Goal: Task Accomplishment & Management: Use online tool/utility

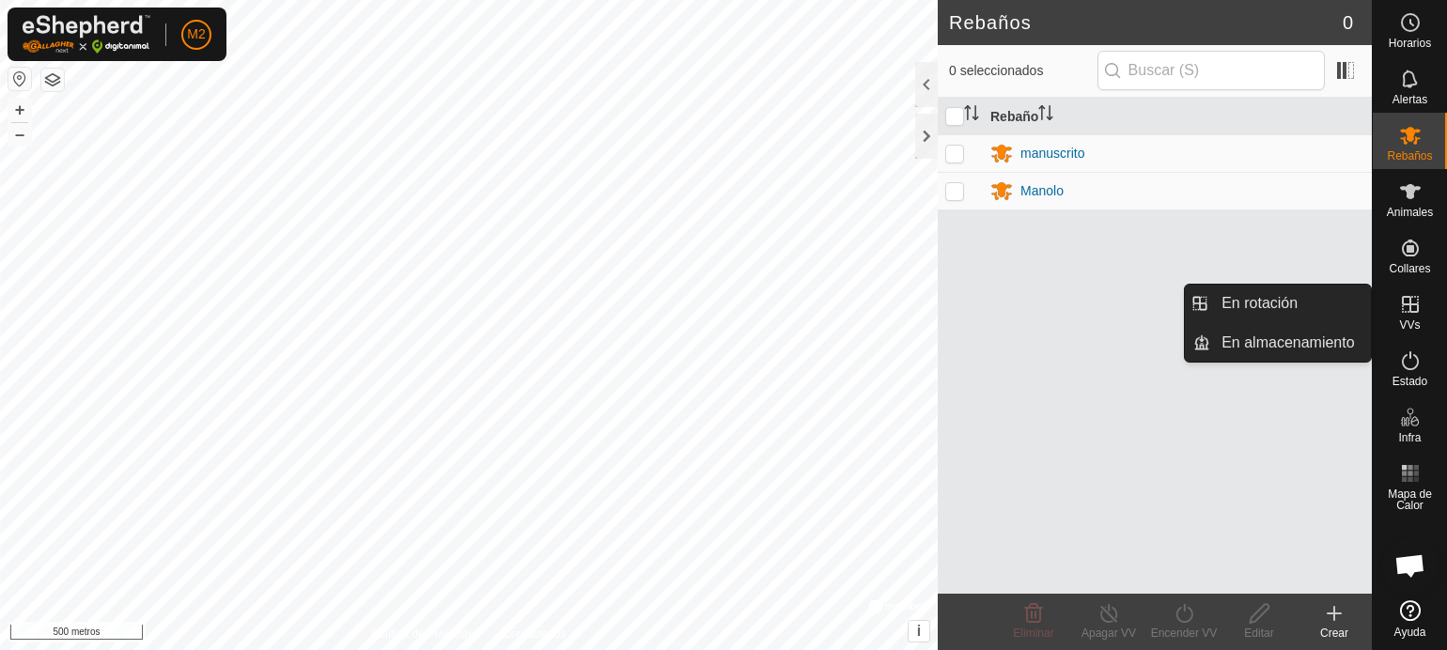
click at [1411, 306] on icon at bounding box center [1410, 304] width 23 height 23
click at [1300, 295] on link "En rotación" at bounding box center [1290, 304] width 161 height 38
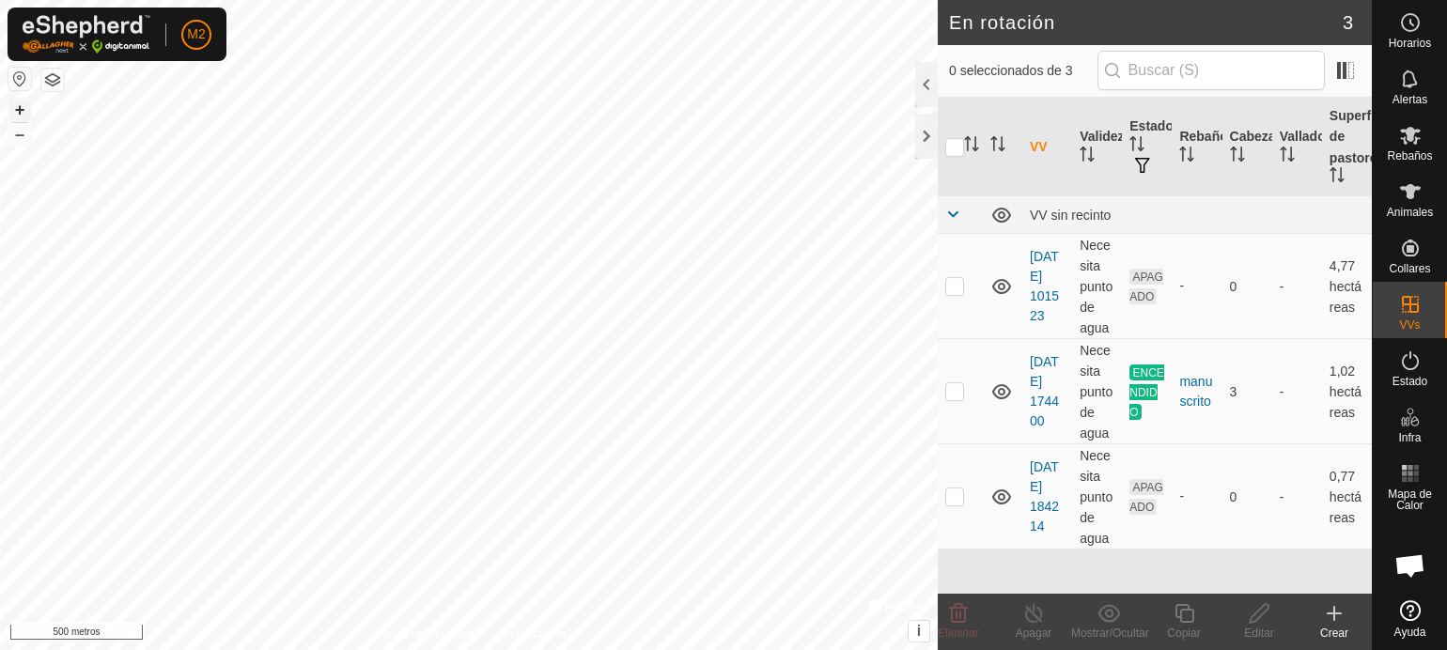
click at [17, 112] on font "+" at bounding box center [20, 110] width 10 height 20
click at [1258, 627] on font "Editar" at bounding box center [1258, 633] width 29 height 13
click at [957, 286] on p-checkbox at bounding box center [954, 285] width 19 height 15
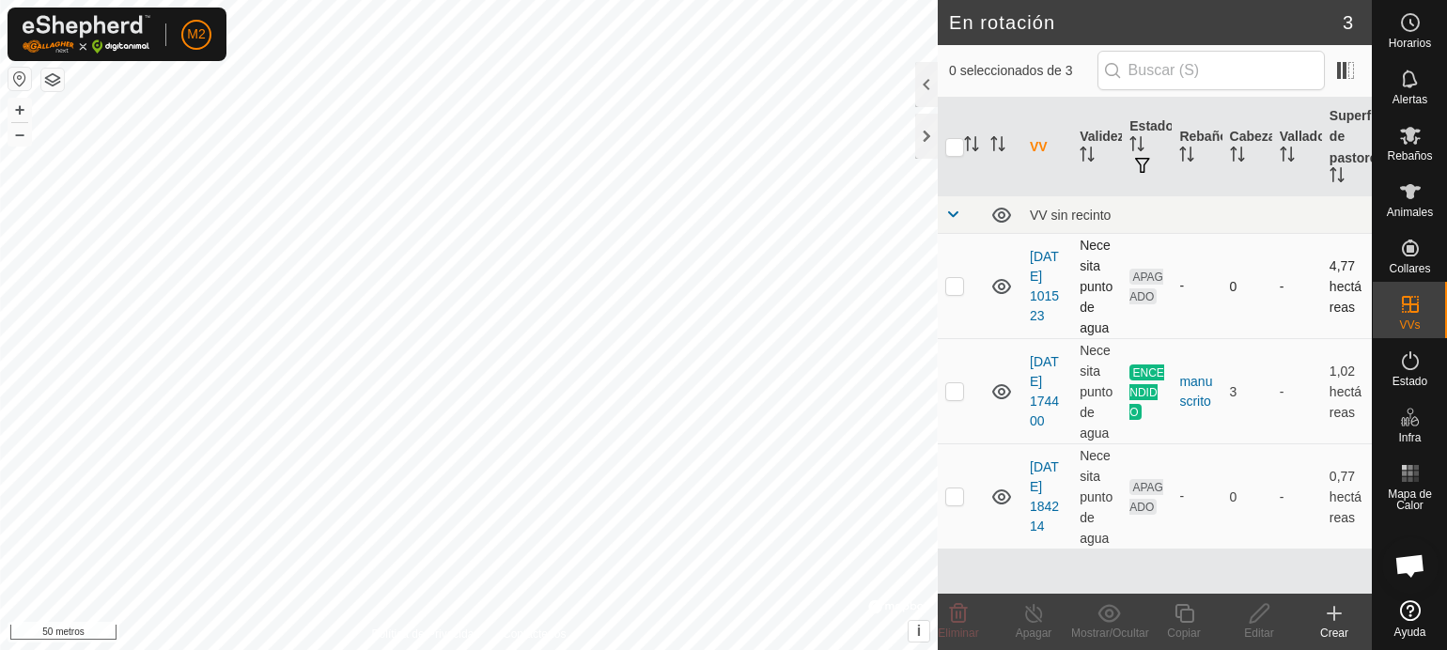
checkbox input "true"
click at [1251, 609] on icon at bounding box center [1258, 613] width 23 height 23
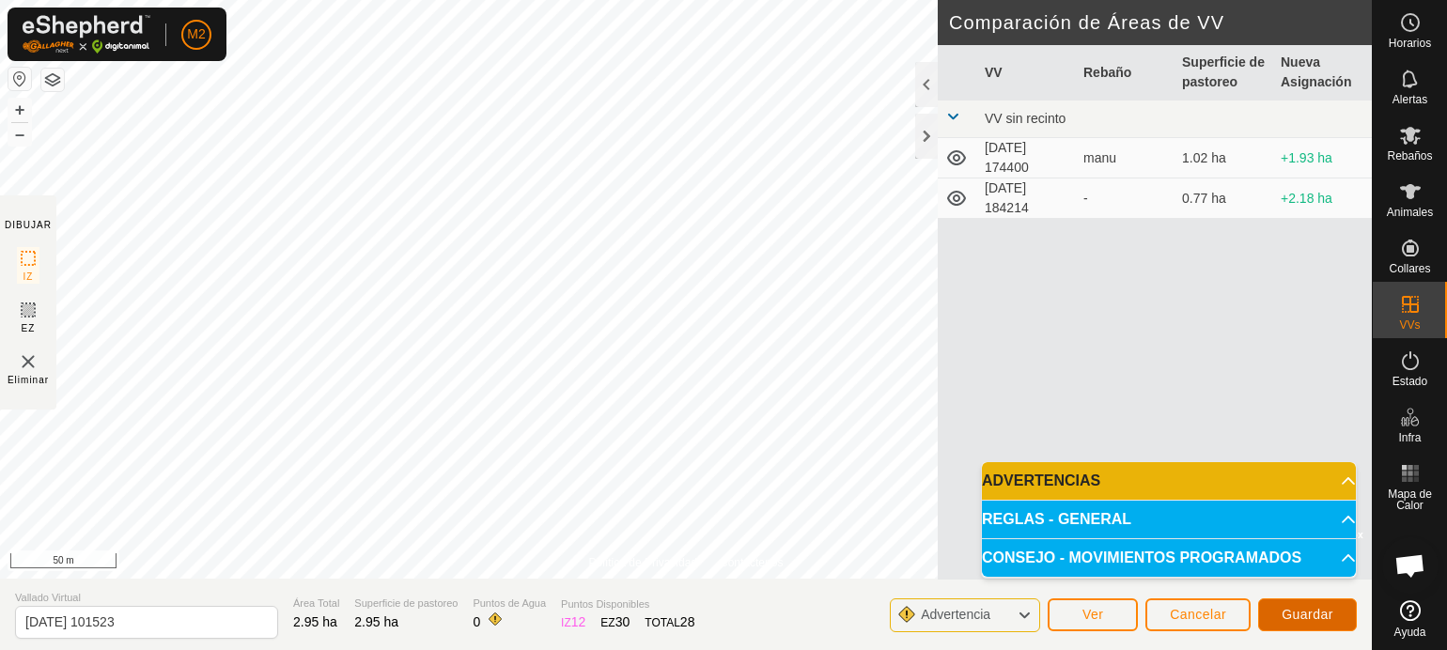
click at [1315, 612] on span "Guardar" at bounding box center [1307, 614] width 52 height 15
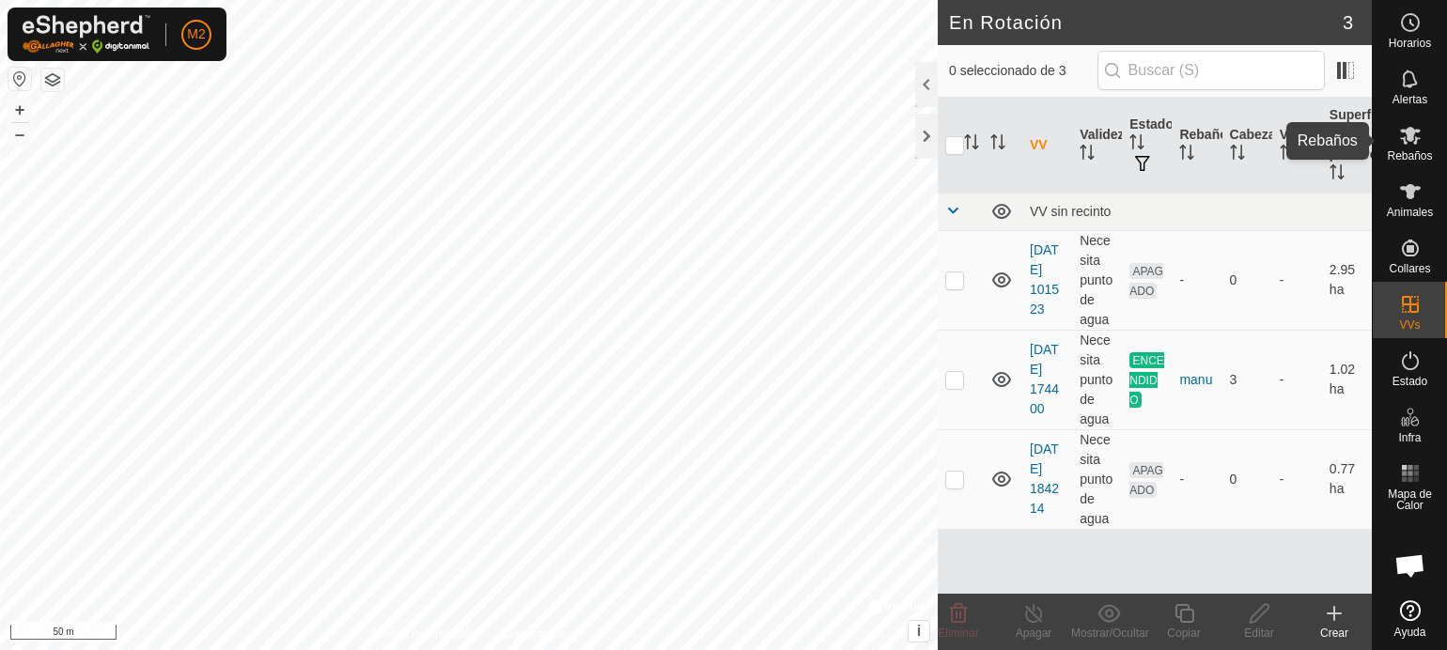
click at [1415, 153] on span "Rebaños" at bounding box center [1408, 155] width 45 height 11
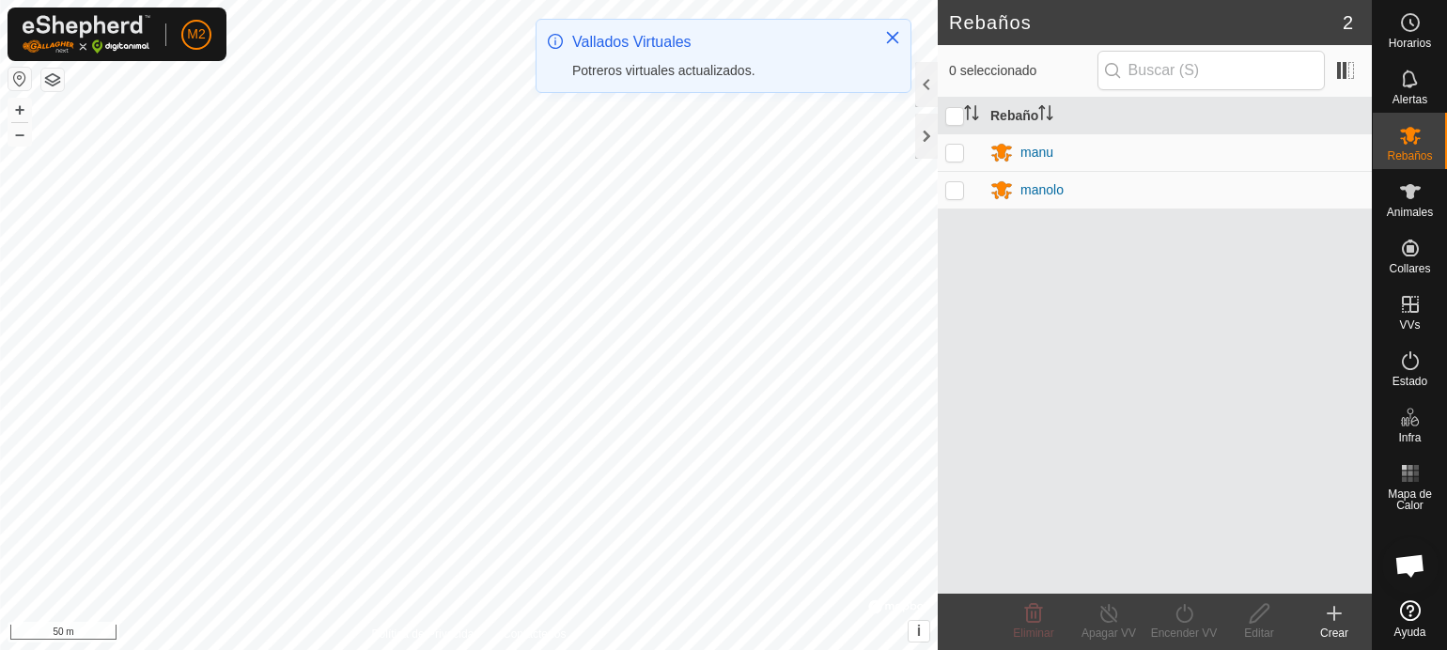
click at [957, 148] on p-checkbox at bounding box center [954, 152] width 19 height 15
checkbox input "true"
click at [956, 191] on p-checkbox at bounding box center [954, 189] width 19 height 15
checkbox input "true"
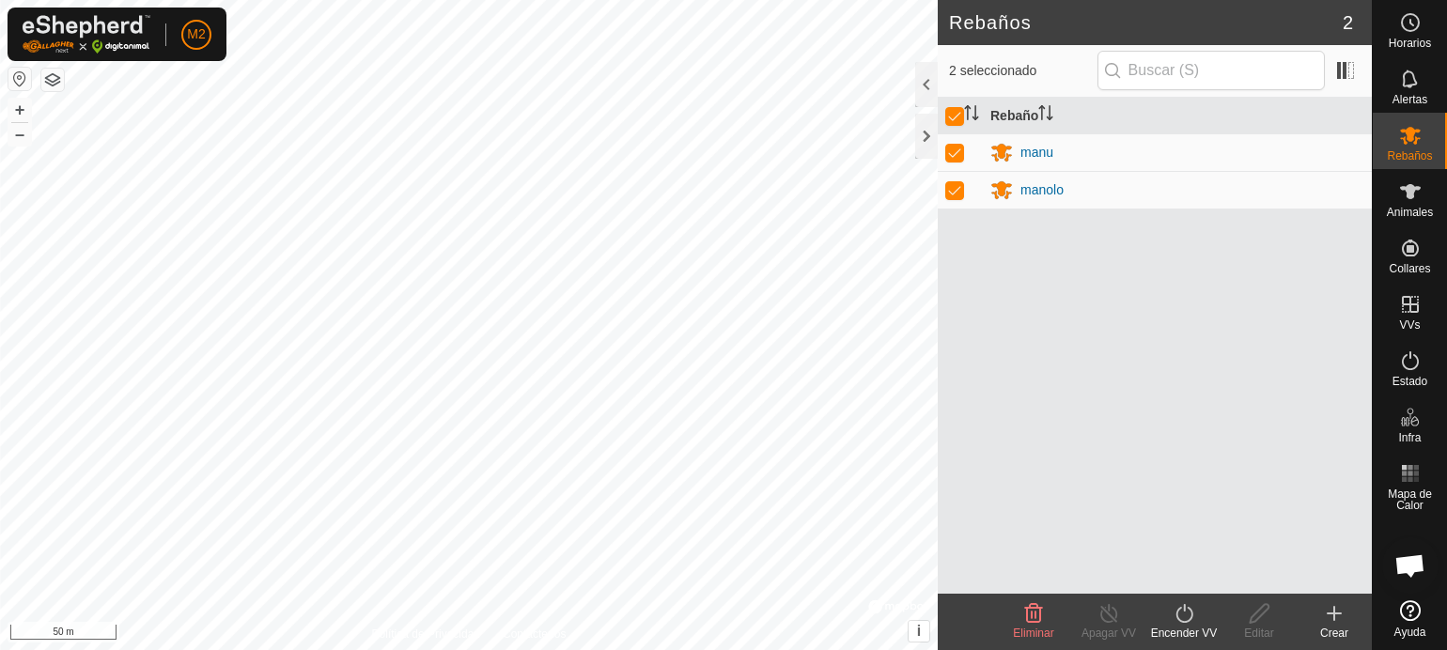
click at [1184, 609] on icon at bounding box center [1183, 613] width 17 height 19
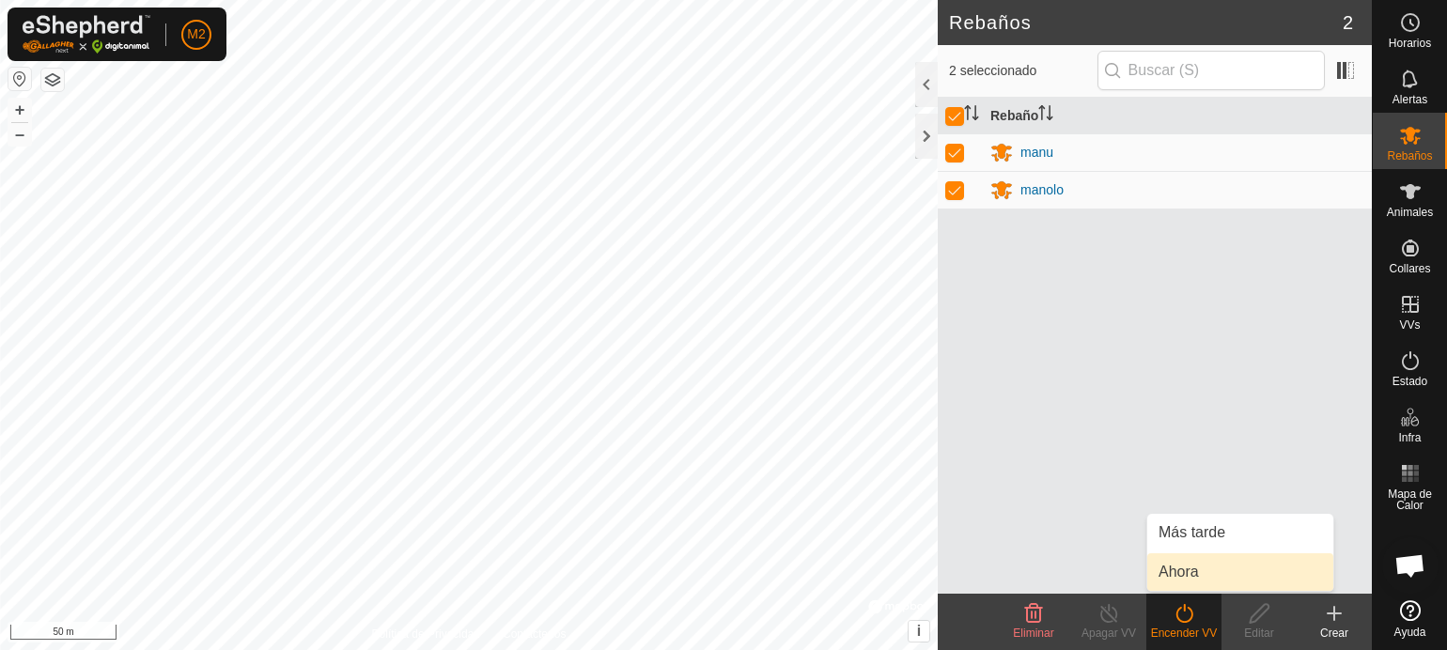
click at [1193, 572] on link "Ahora" at bounding box center [1240, 572] width 186 height 38
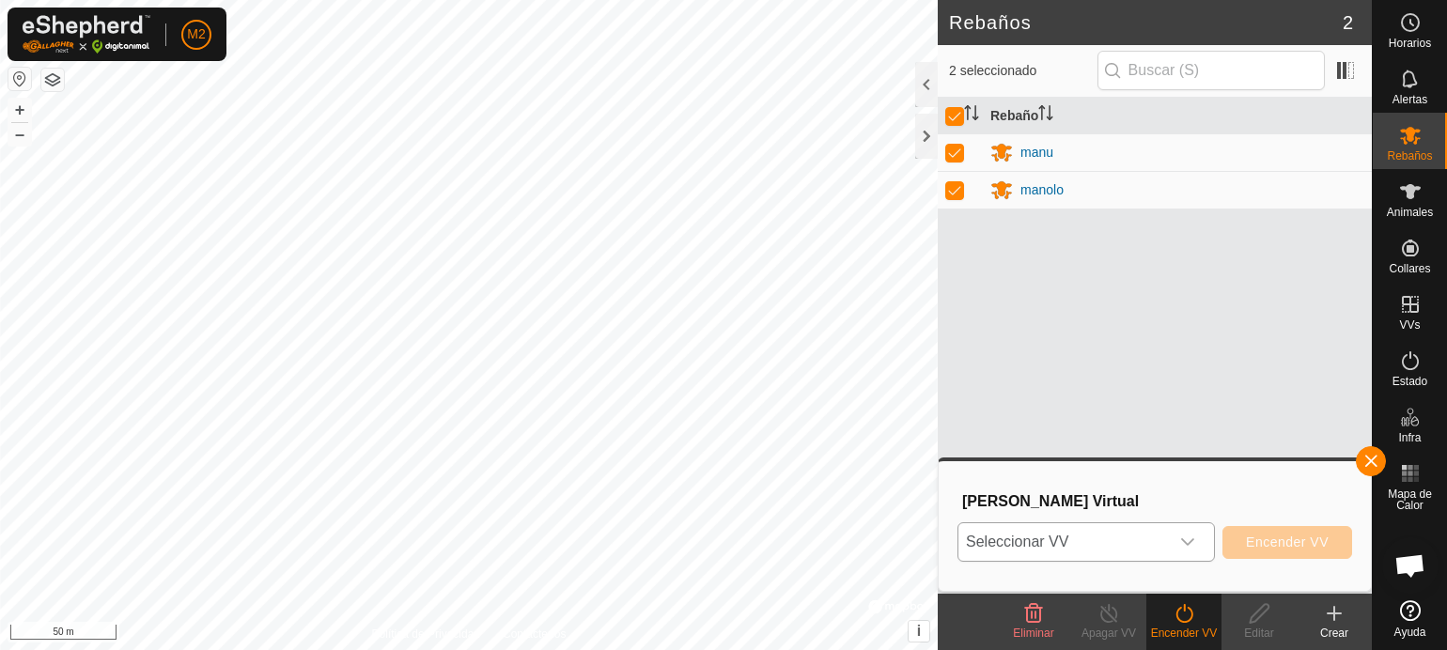
click at [1184, 537] on icon "dropdown trigger" at bounding box center [1187, 541] width 15 height 15
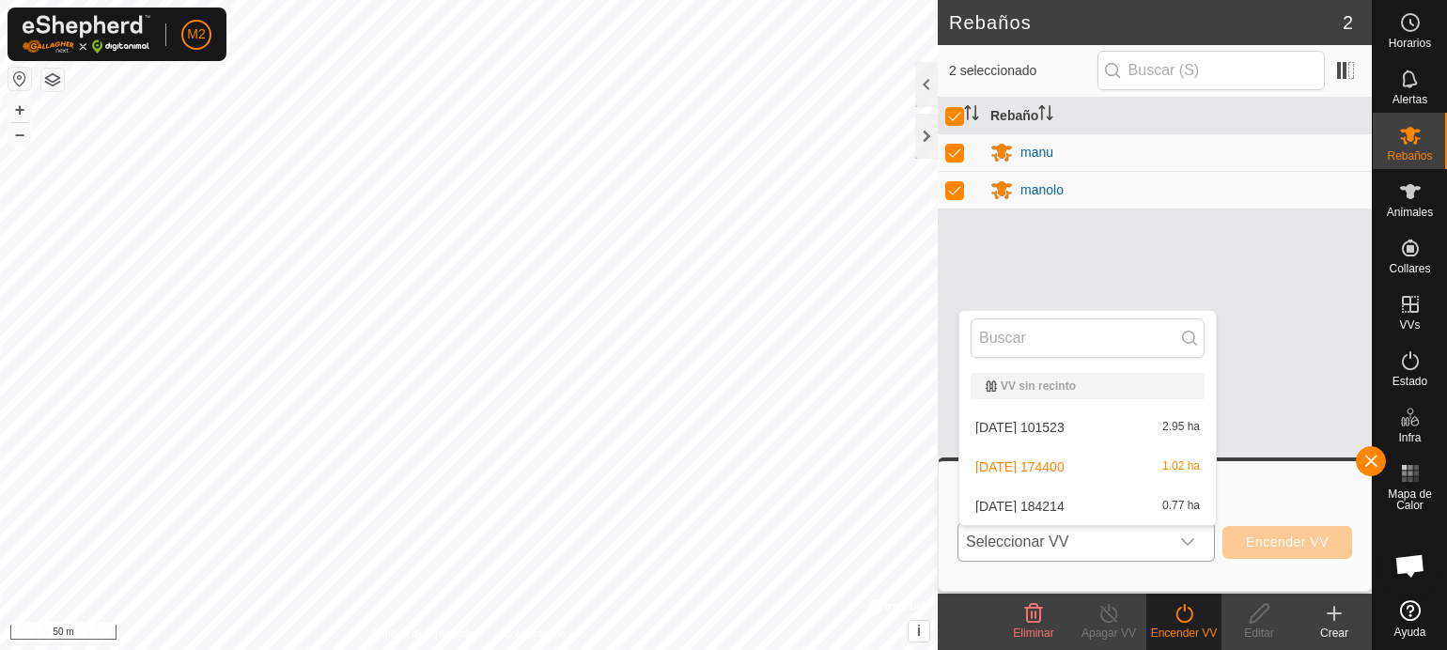
click at [1044, 424] on li "[DATE] 101523 2.95 ha" at bounding box center [1087, 428] width 256 height 38
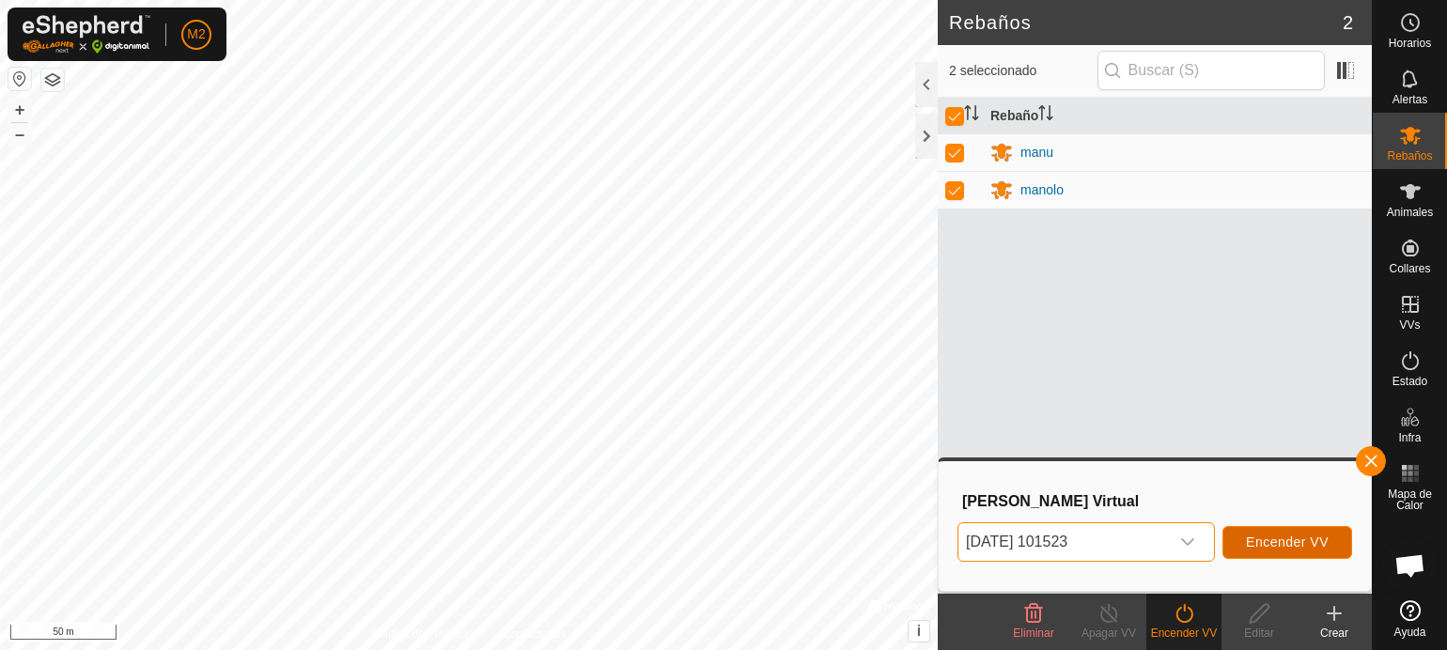
click at [1249, 536] on span "Encender VV" at bounding box center [1287, 541] width 83 height 15
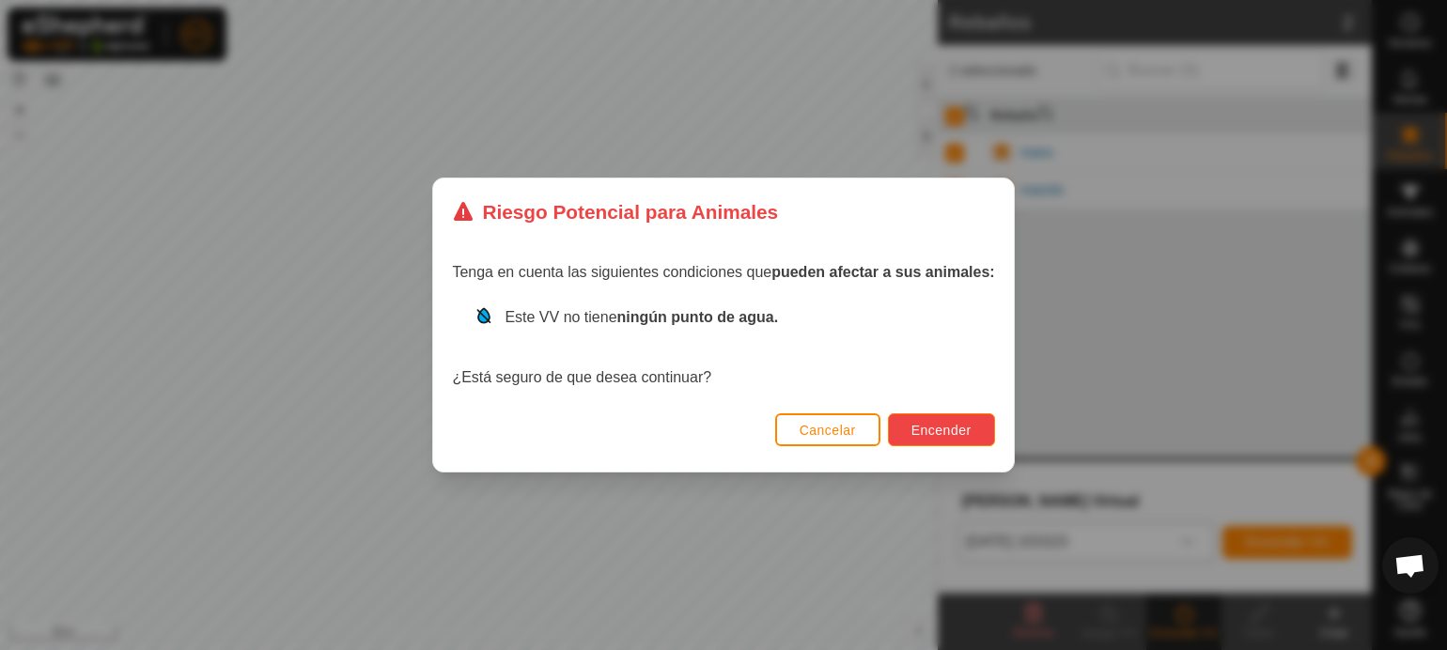
click at [949, 435] on span "Encender" at bounding box center [941, 430] width 60 height 15
